Goal: Information Seeking & Learning: Learn about a topic

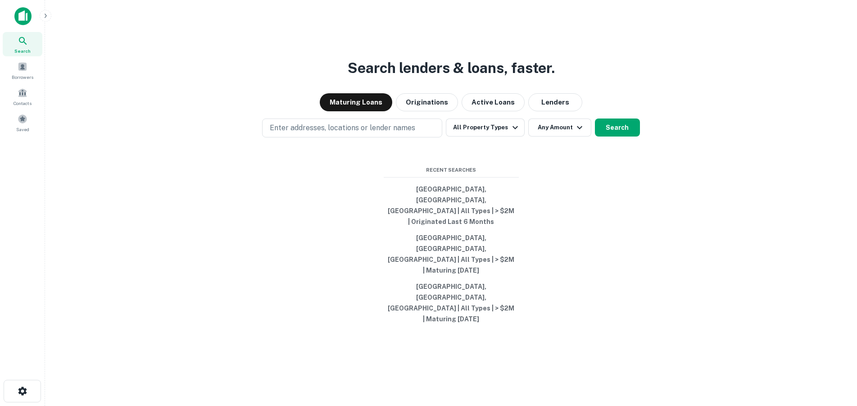
click at [423, 111] on button "Originations" at bounding box center [427, 102] width 62 height 18
click at [30, 46] on div "Search" at bounding box center [23, 44] width 40 height 24
click at [454, 224] on button "[GEOGRAPHIC_DATA], [GEOGRAPHIC_DATA], [GEOGRAPHIC_DATA] | All Types | > $2M | O…" at bounding box center [451, 205] width 135 height 49
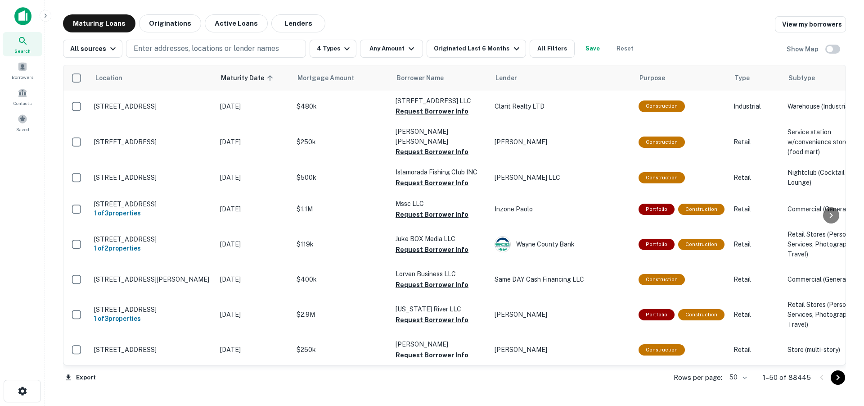
click at [549, 48] on button "All Filters" at bounding box center [552, 49] width 45 height 18
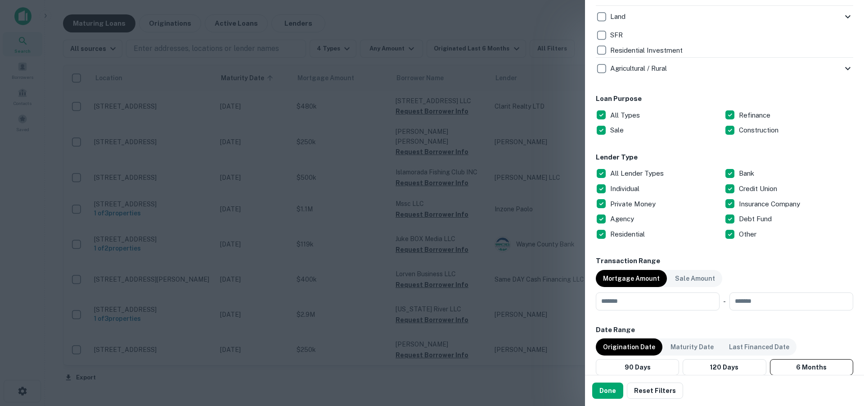
scroll to position [509, 0]
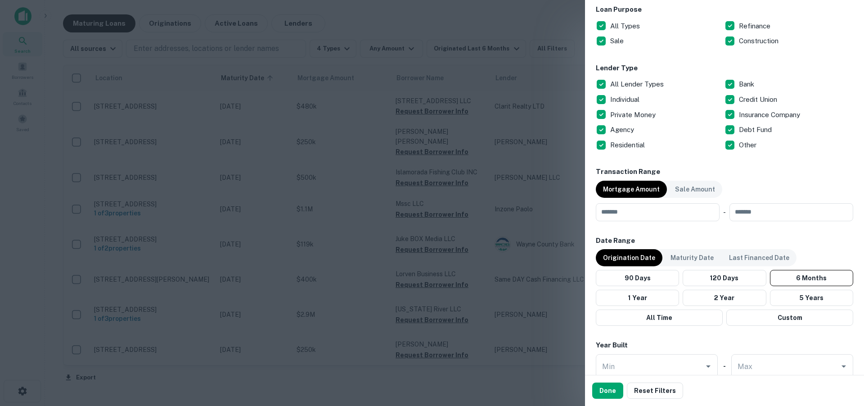
click at [639, 217] on input "number" at bounding box center [655, 212] width 118 height 18
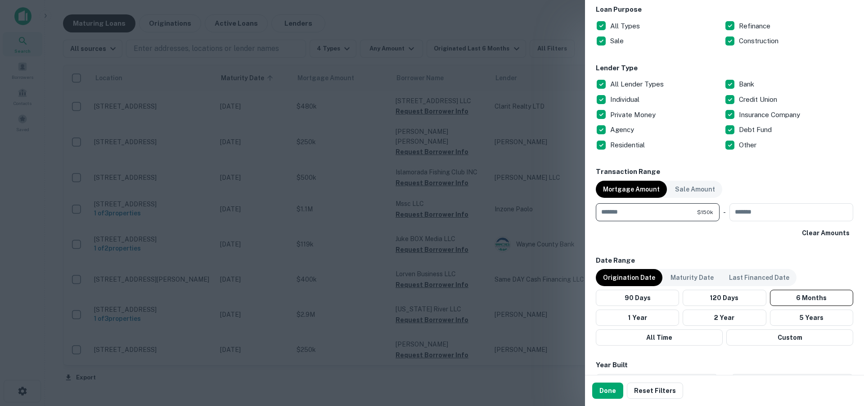
type input "*******"
click at [602, 390] on button "Done" at bounding box center [607, 390] width 31 height 16
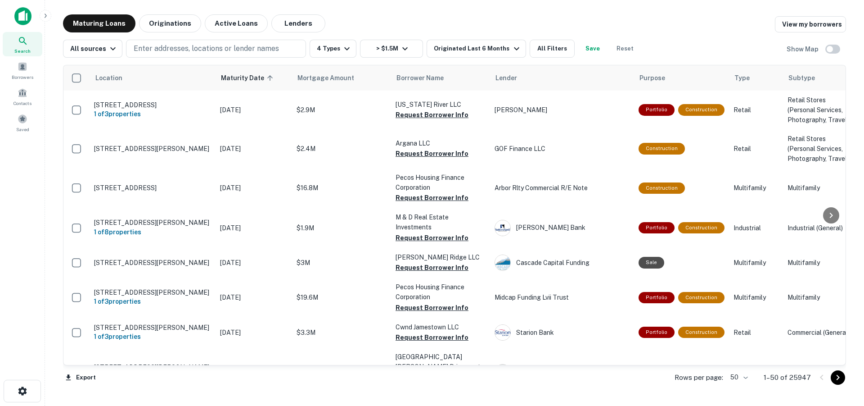
click at [242, 76] on span "Maturity Date sorted ascending" at bounding box center [248, 77] width 55 height 11
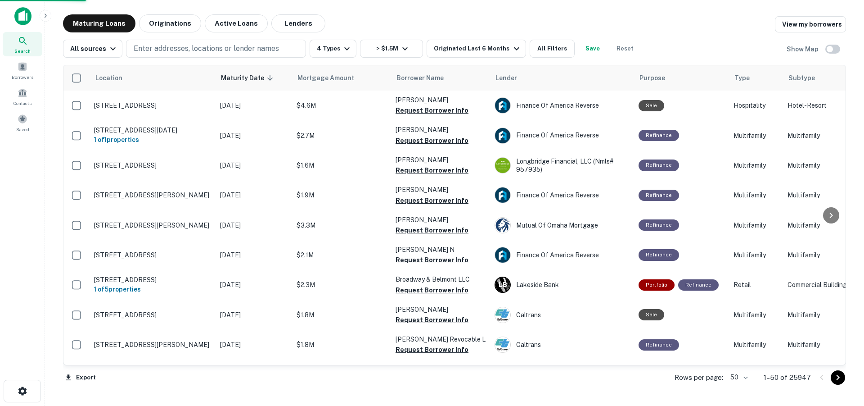
click at [242, 76] on span "Maturity Date sorted descending" at bounding box center [248, 77] width 55 height 11
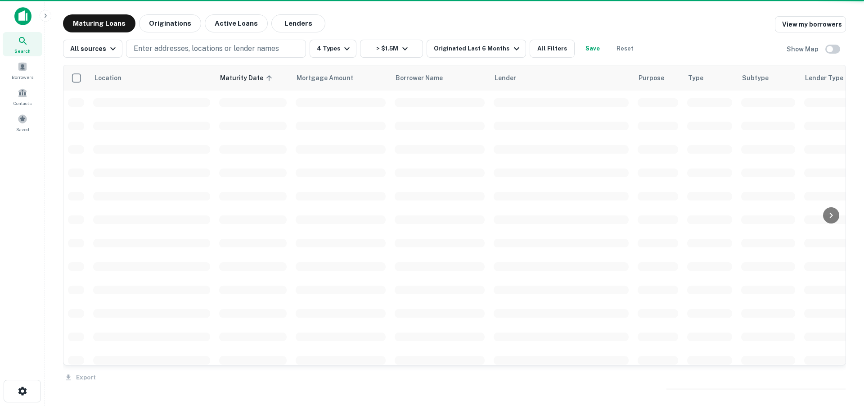
click at [477, 48] on div "Originated Last 6 Months" at bounding box center [478, 48] width 88 height 11
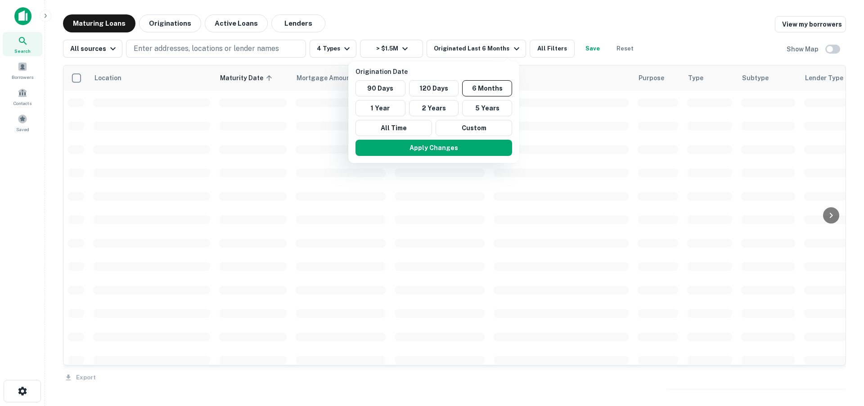
click at [480, 24] on div at bounding box center [432, 203] width 864 height 406
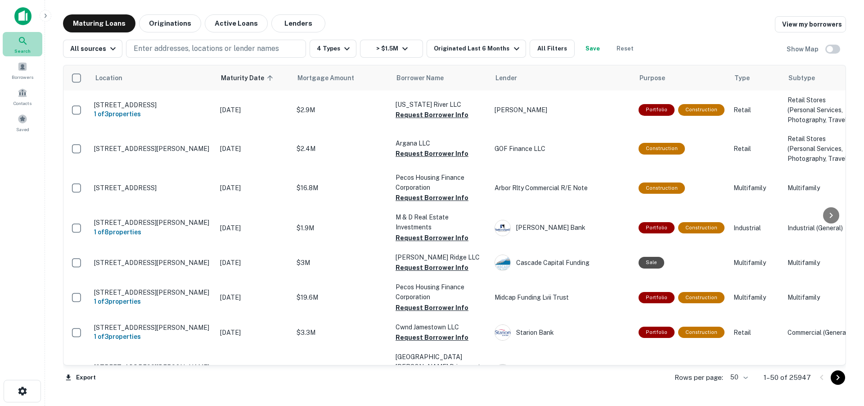
click at [31, 45] on div "Search" at bounding box center [23, 44] width 40 height 24
